Goal: Check status: Check status

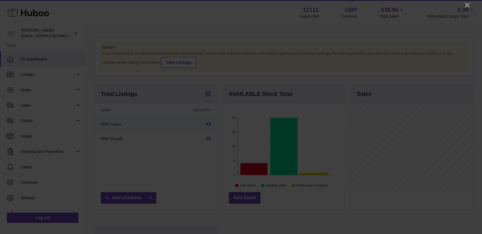
scroll to position [284988, 284955]
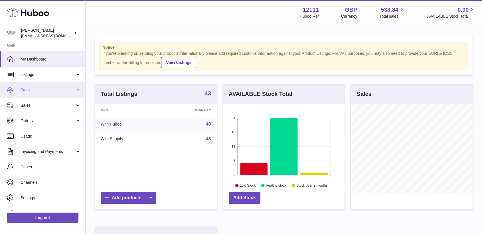
click at [26, 89] on span "Stock" at bounding box center [48, 89] width 54 height 5
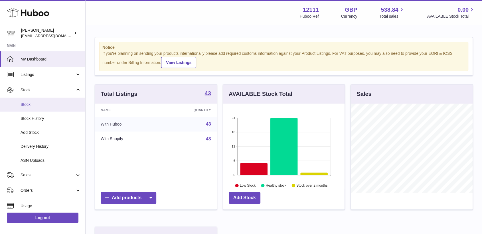
click at [30, 105] on span "Stock" at bounding box center [51, 104] width 60 height 5
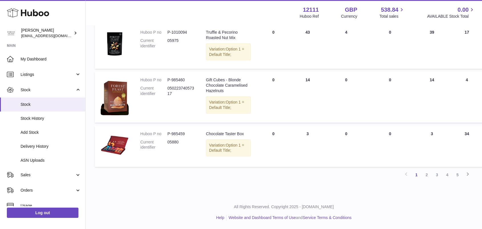
scroll to position [544, 0]
click at [27, 118] on span "Stock History" at bounding box center [51, 118] width 60 height 5
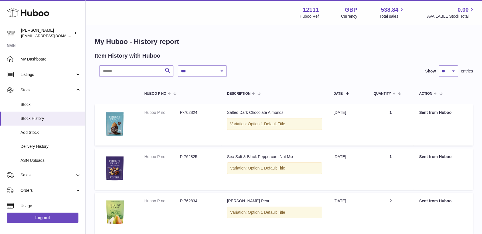
click at [27, 13] on use at bounding box center [28, 13] width 42 height 9
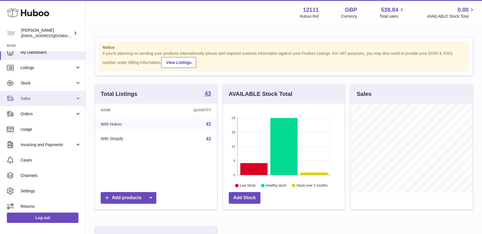
scroll to position [9, 0]
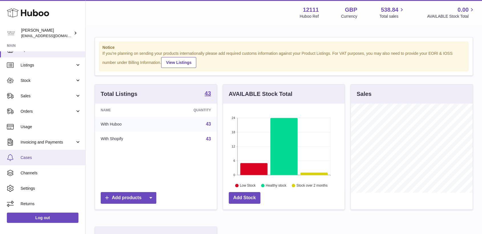
click at [40, 163] on link "Cases" at bounding box center [42, 157] width 85 height 15
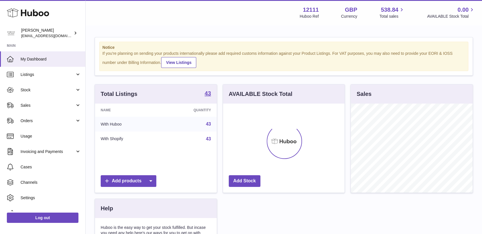
scroll to position [89, 121]
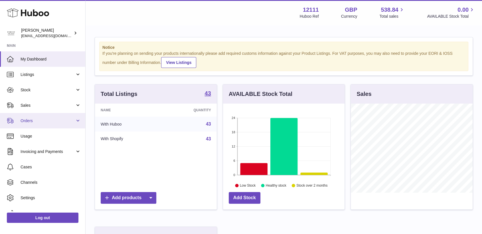
click at [44, 118] on span "Orders" at bounding box center [48, 120] width 54 height 5
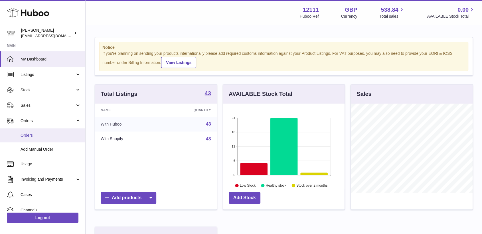
click at [43, 134] on span "Orders" at bounding box center [51, 135] width 60 height 5
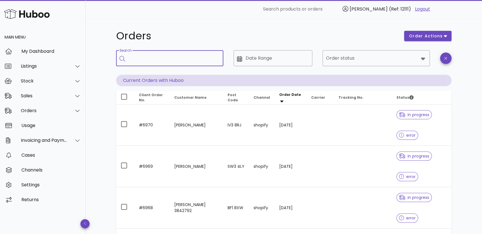
click at [203, 54] on input "Search" at bounding box center [174, 58] width 90 height 9
paste input "**********"
type input "**********"
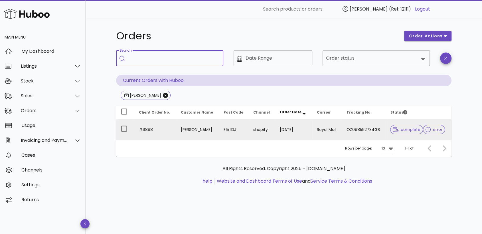
click at [351, 135] on td "OZ098552734GB" at bounding box center [364, 129] width 44 height 21
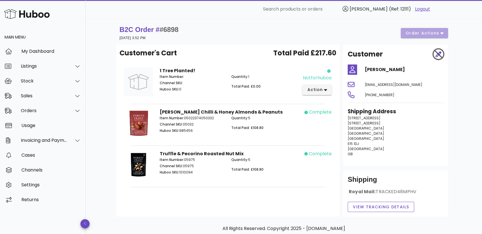
click at [438, 34] on div "B2C Order # #6898 [DATE] 3:52 PM order actions" at bounding box center [283, 33] width 328 height 16
